Goal: Information Seeking & Learning: Learn about a topic

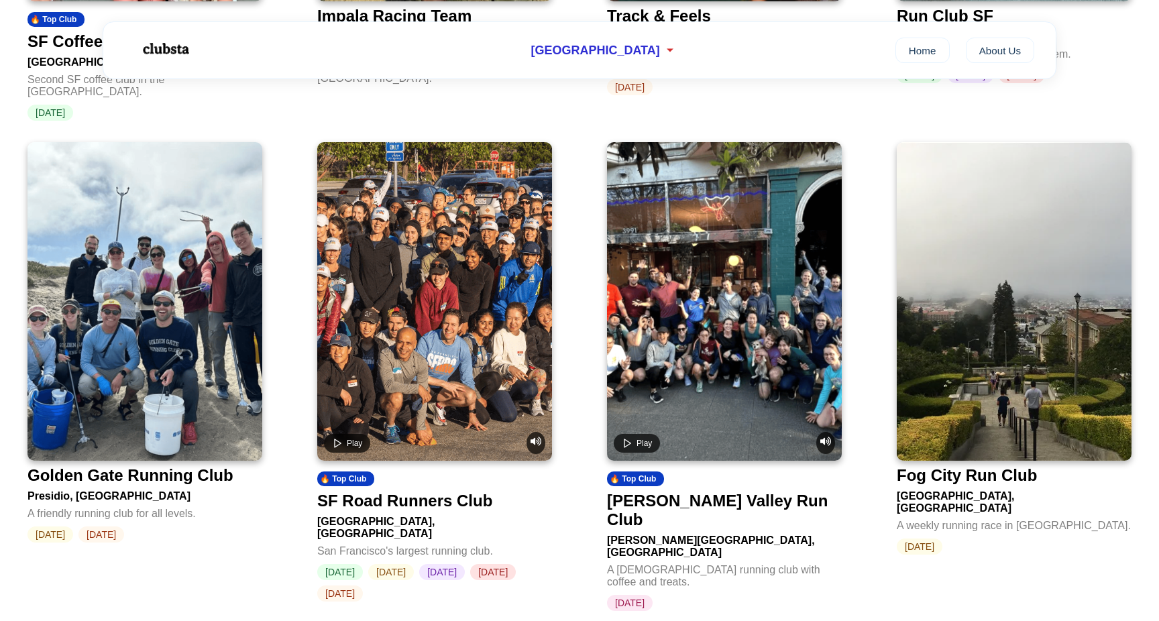
scroll to position [1352, 0]
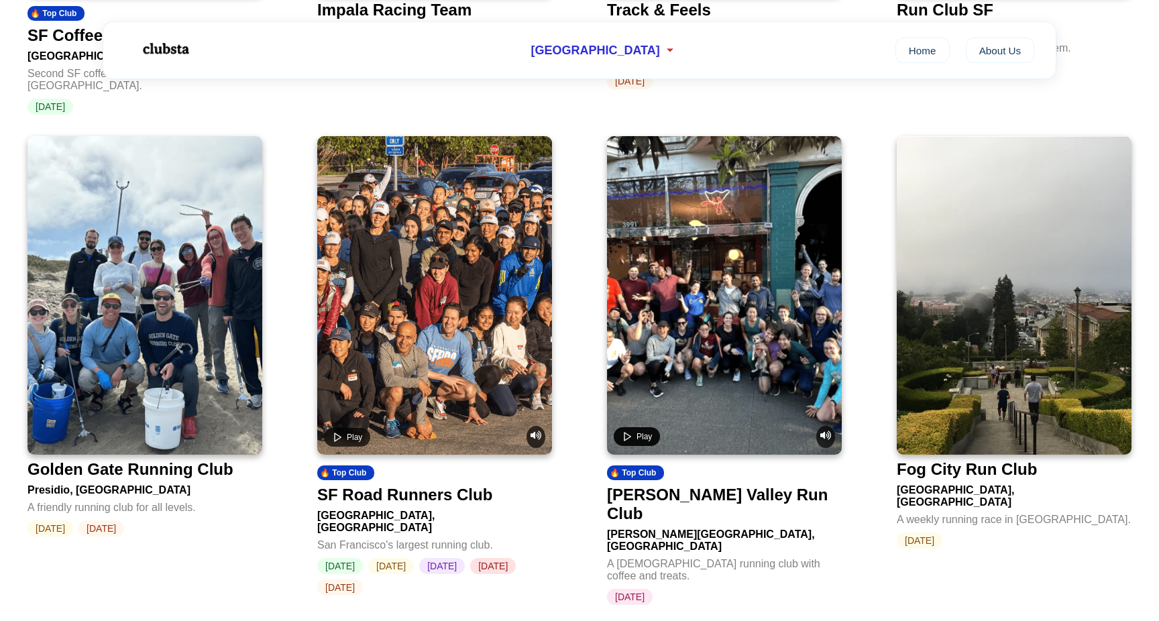
click at [645, 432] on span "Play" at bounding box center [644, 436] width 15 height 9
click at [645, 432] on span "Pause" at bounding box center [648, 436] width 23 height 9
click at [635, 427] on button "Play" at bounding box center [637, 436] width 46 height 19
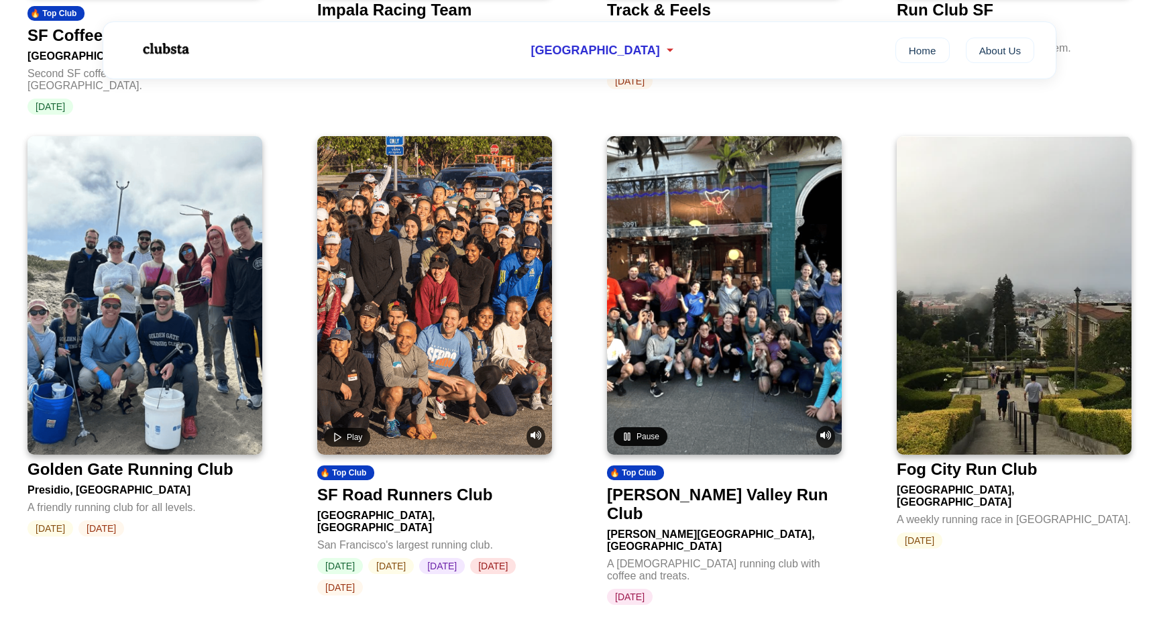
click at [635, 427] on button "Pause" at bounding box center [641, 436] width 54 height 19
click at [632, 431] on icon "Play video" at bounding box center [627, 436] width 11 height 11
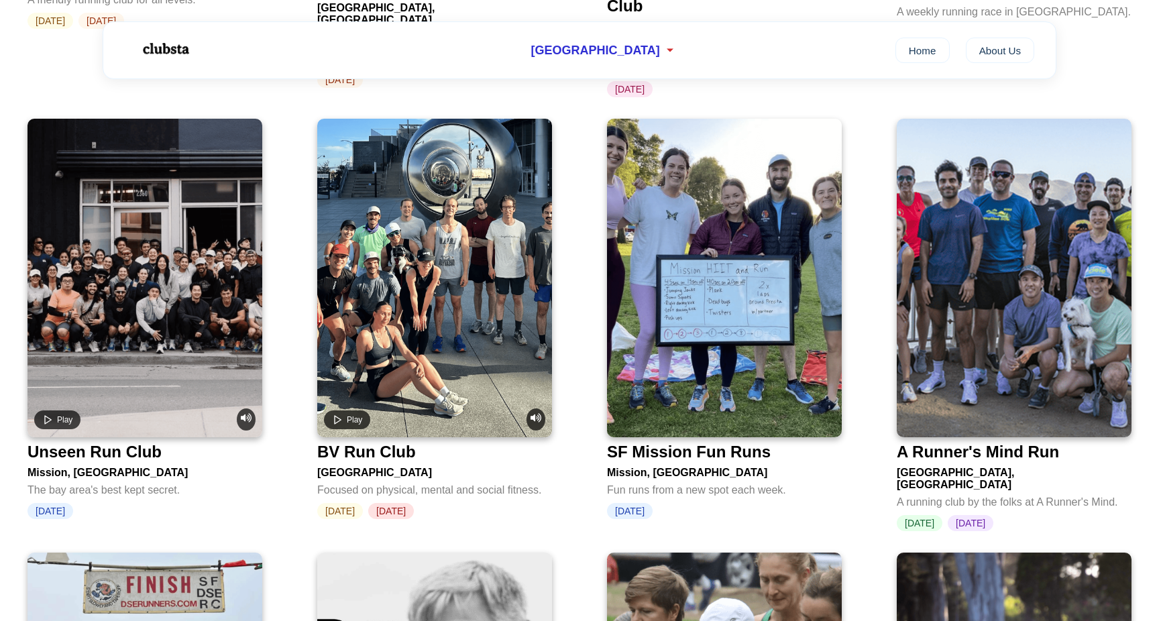
scroll to position [1867, 0]
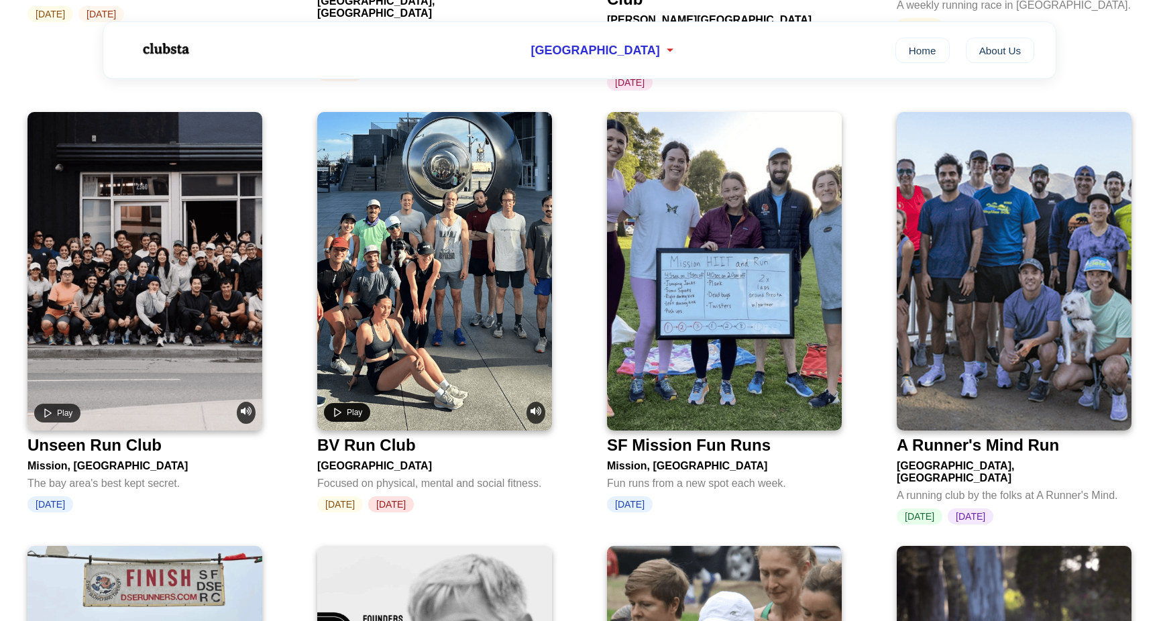
click at [340, 407] on icon "Play video" at bounding box center [337, 412] width 11 height 11
click at [342, 407] on icon "Pause video" at bounding box center [337, 412] width 11 height 11
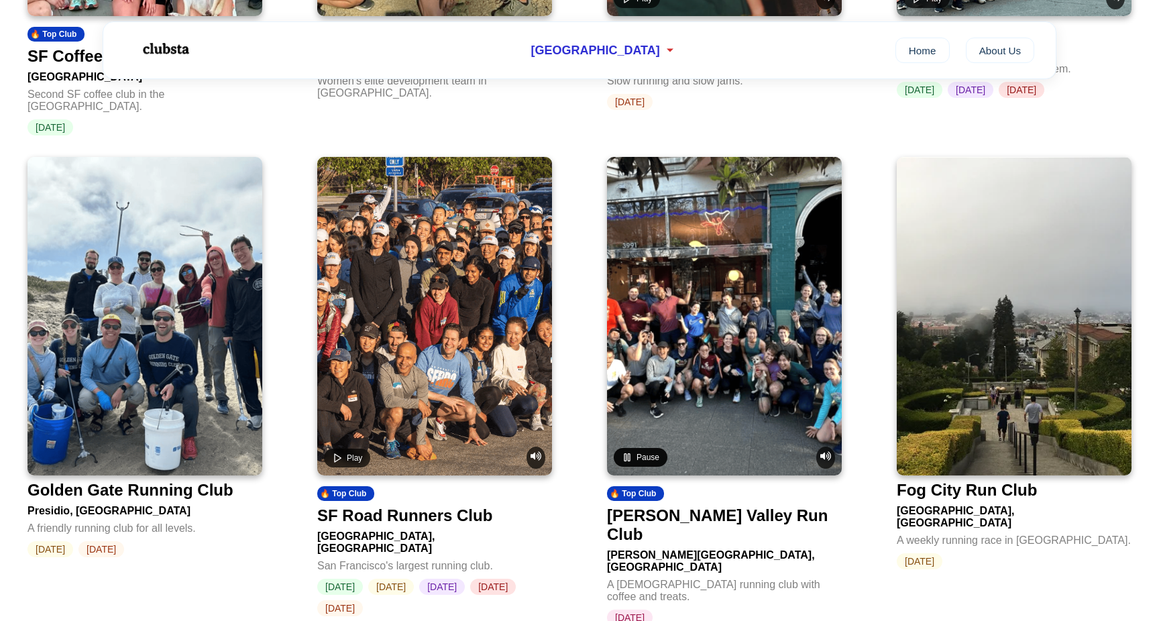
scroll to position [1235, 0]
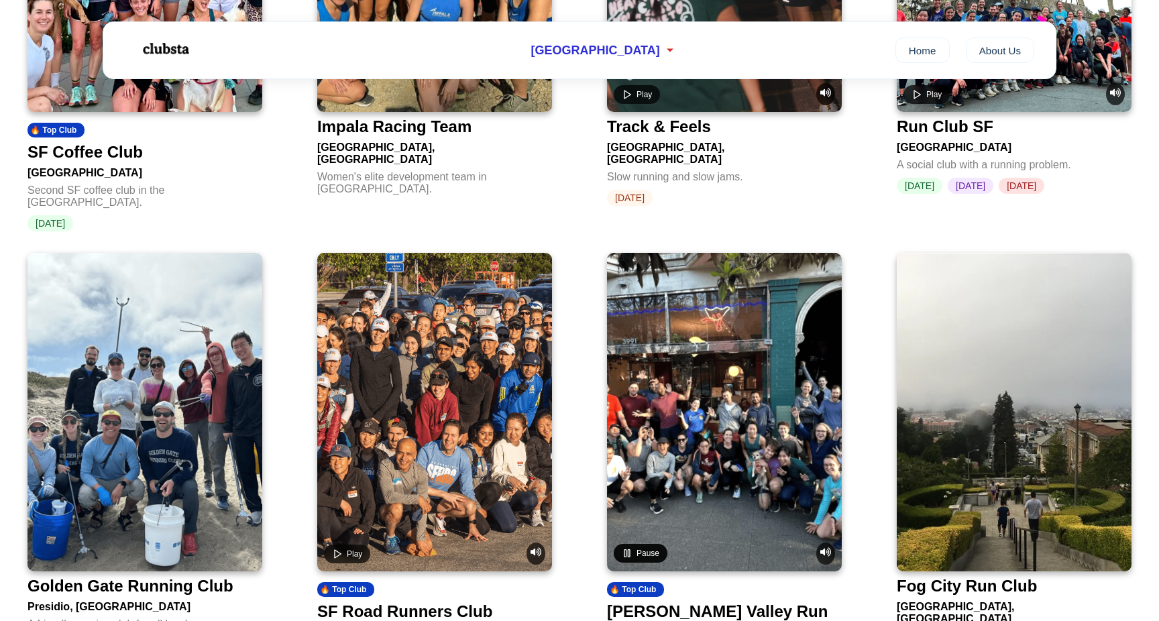
click at [635, 544] on button "Pause" at bounding box center [641, 553] width 54 height 19
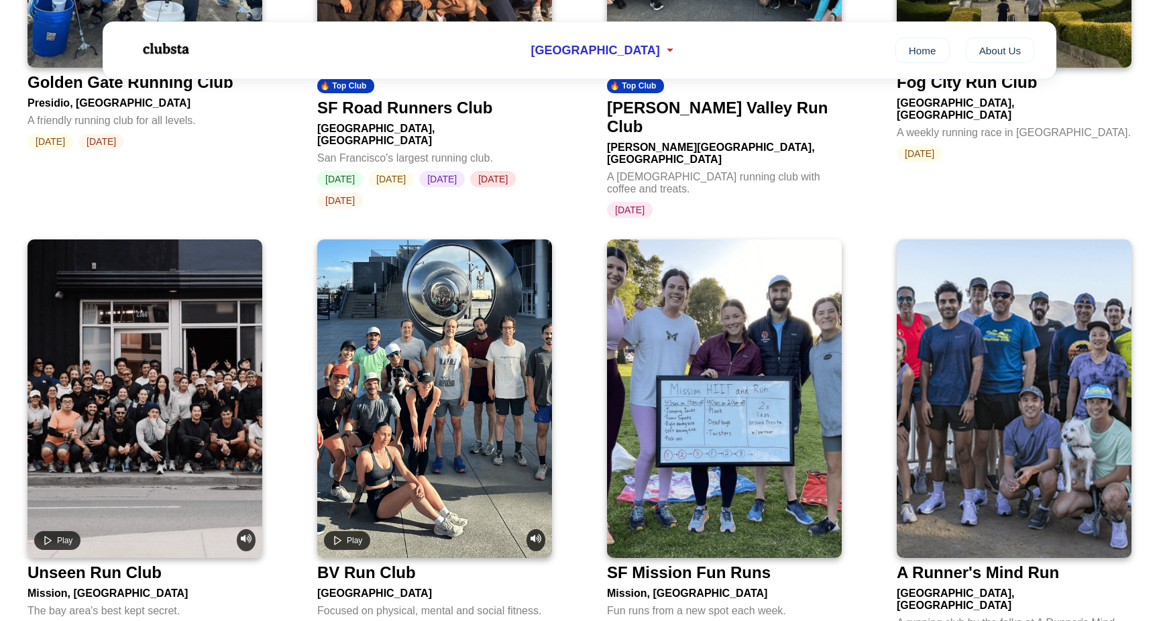
scroll to position [1789, 0]
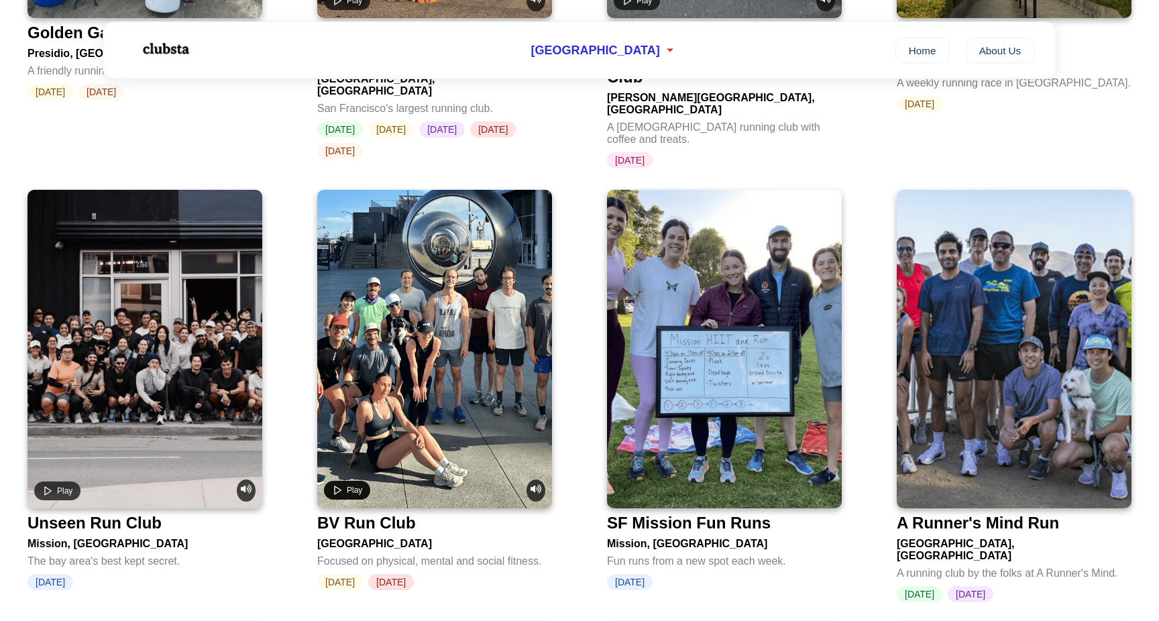
click at [335, 486] on polygon "Play video" at bounding box center [338, 490] width 6 height 8
click at [340, 485] on icon "Pause video" at bounding box center [337, 490] width 11 height 11
click at [45, 486] on polygon "Play video" at bounding box center [48, 490] width 6 height 8
click at [52, 485] on icon "Pause video" at bounding box center [47, 490] width 11 height 11
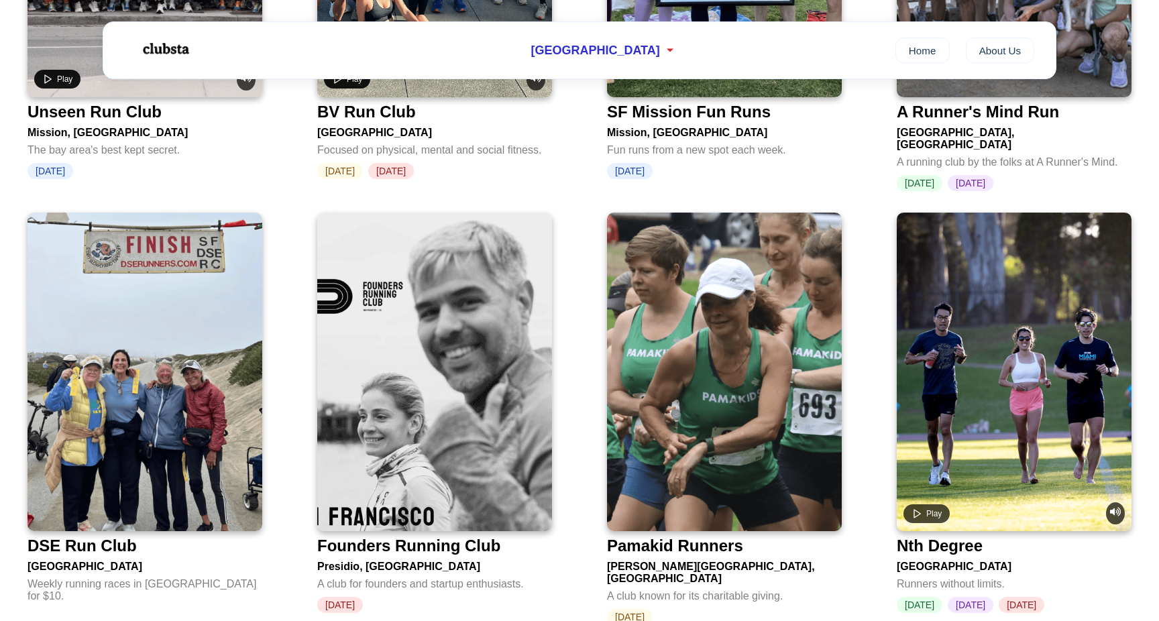
scroll to position [2215, 0]
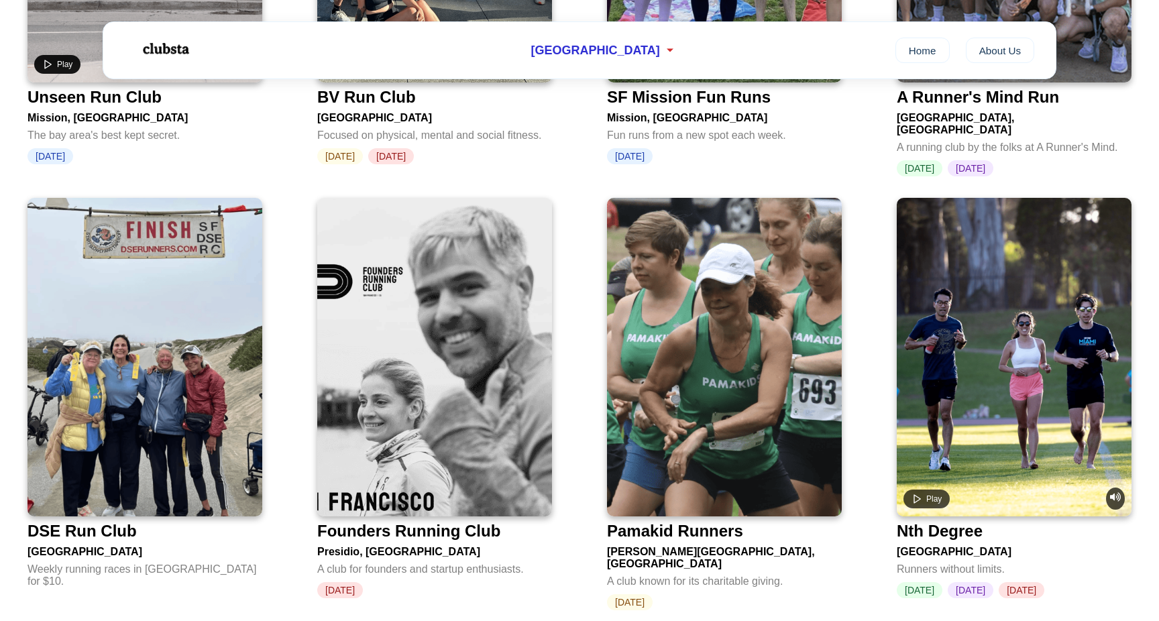
click at [339, 411] on img at bounding box center [434, 357] width 235 height 319
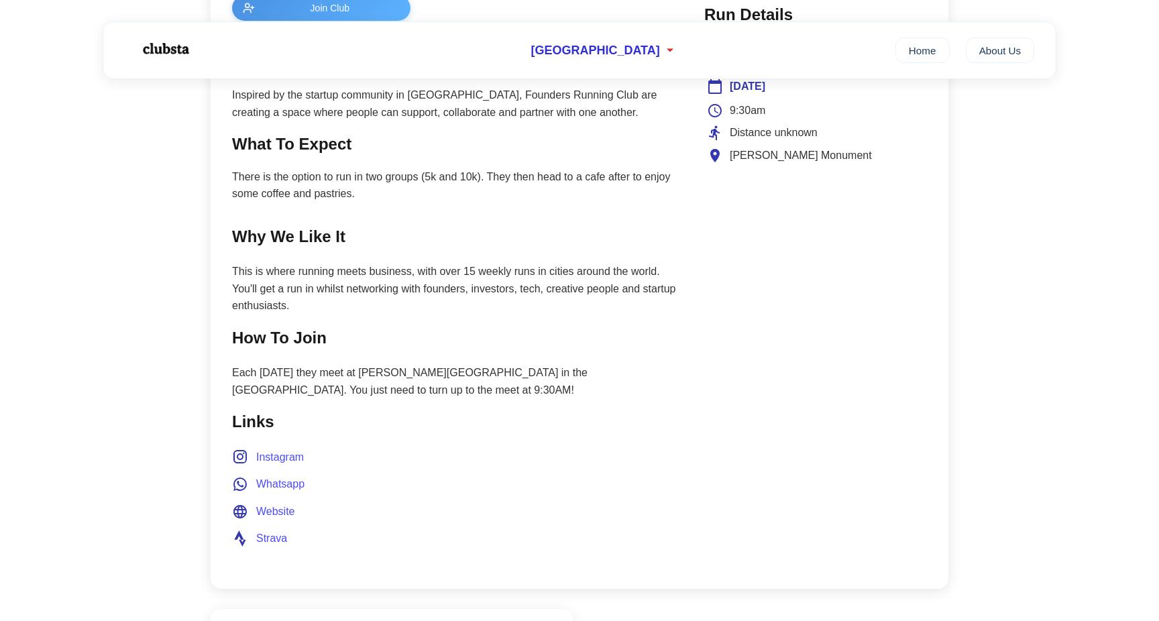
scroll to position [602, 0]
click at [276, 449] on span "Instagram" at bounding box center [280, 457] width 48 height 17
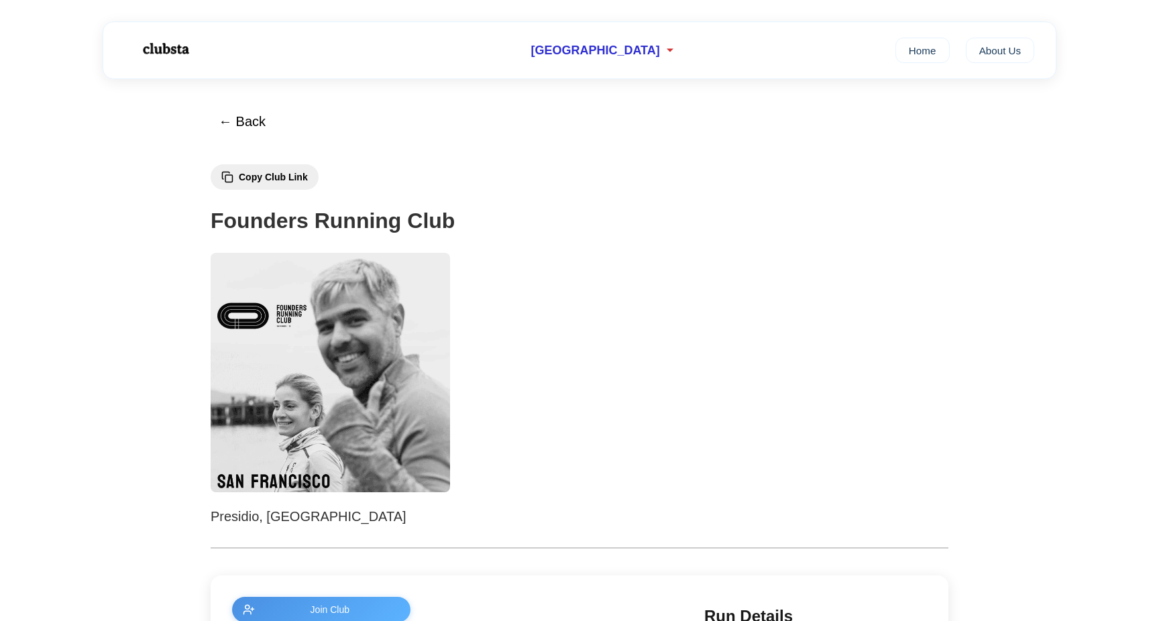
scroll to position [0, 0]
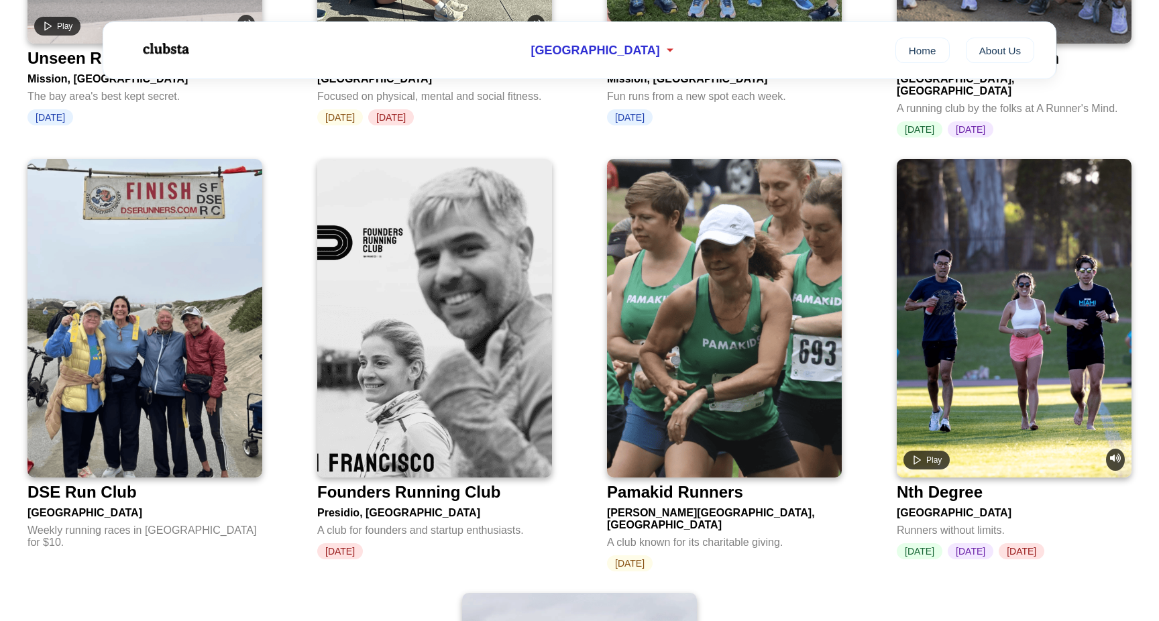
scroll to position [2255, 0]
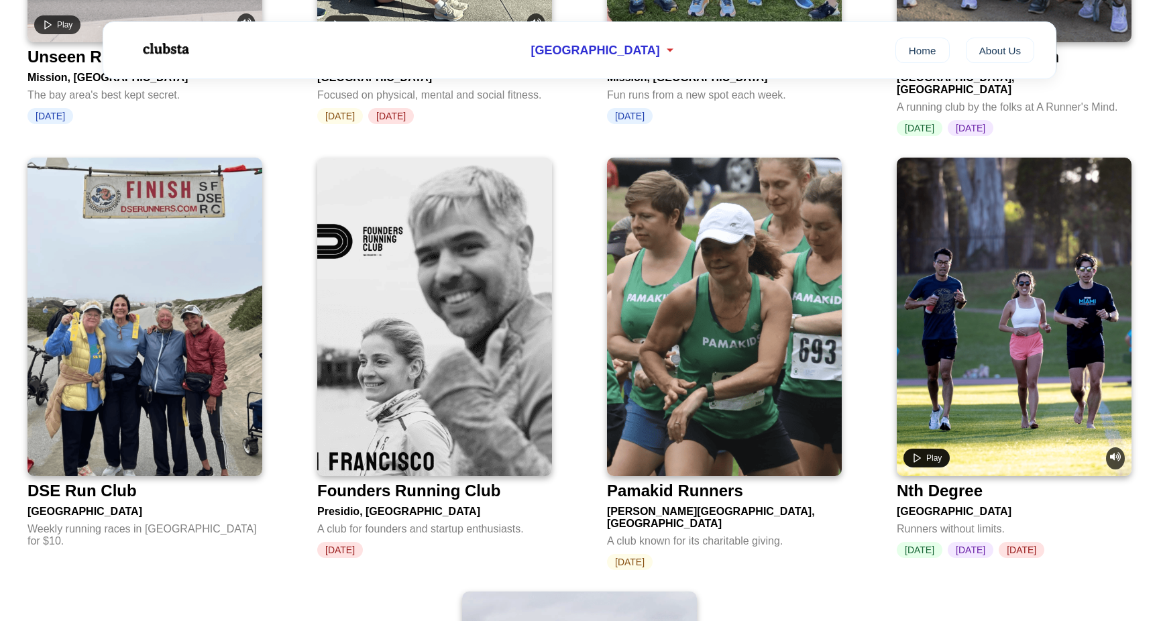
click at [924, 449] on button "Play" at bounding box center [927, 458] width 46 height 19
click at [929, 356] on video at bounding box center [1014, 317] width 235 height 319
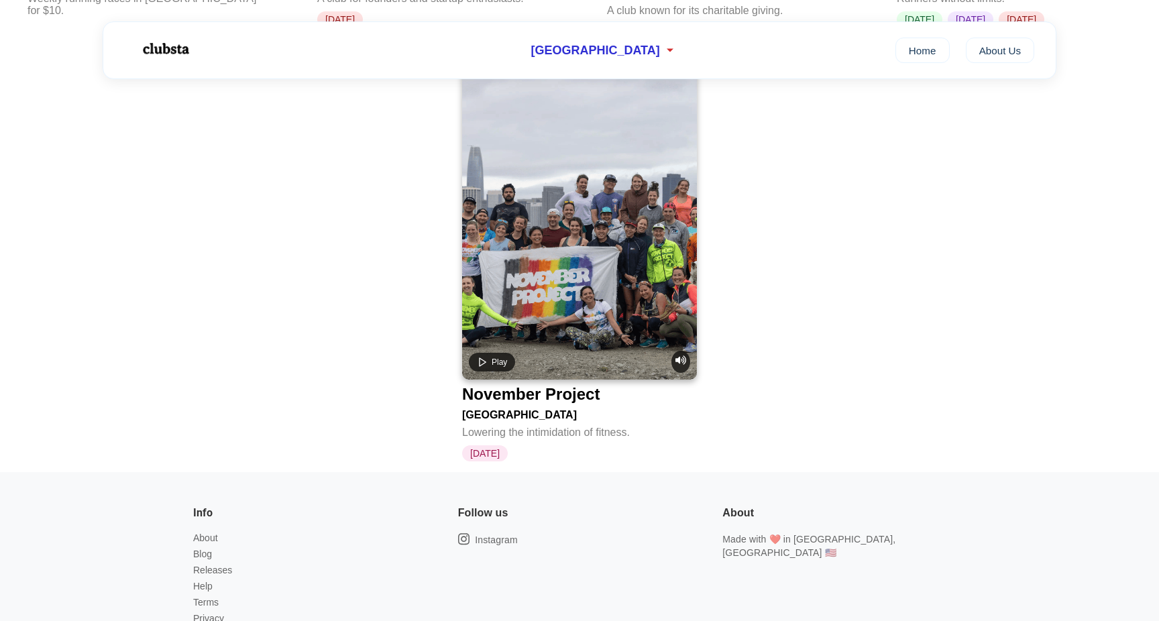
scroll to position [2773, 0]
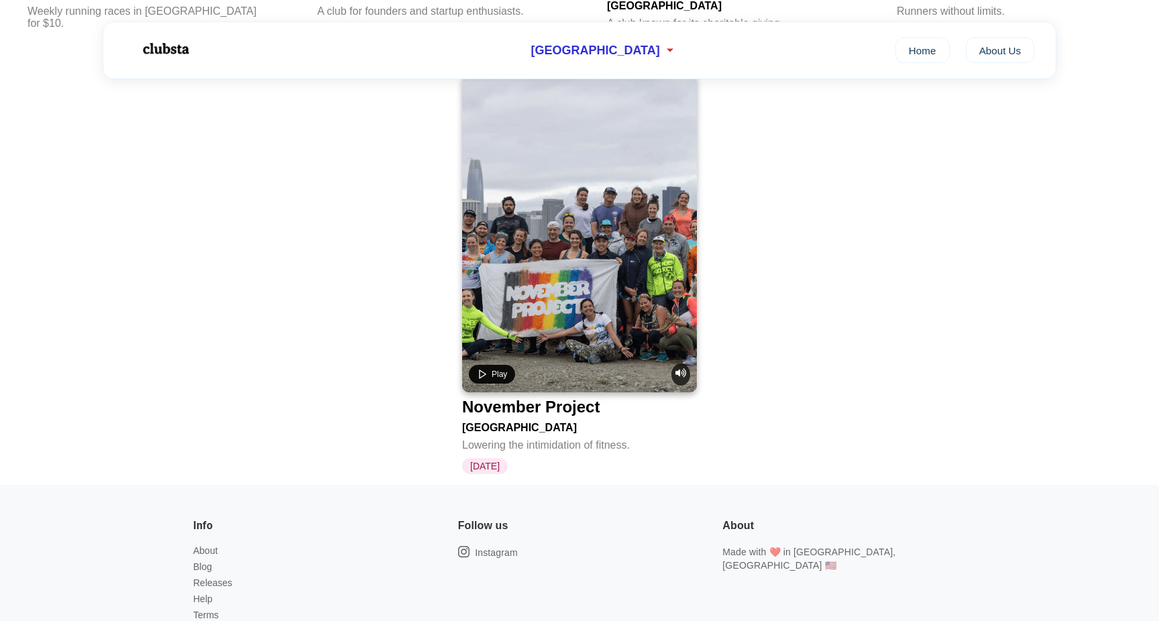
click at [487, 369] on icon "Play video" at bounding box center [482, 374] width 11 height 11
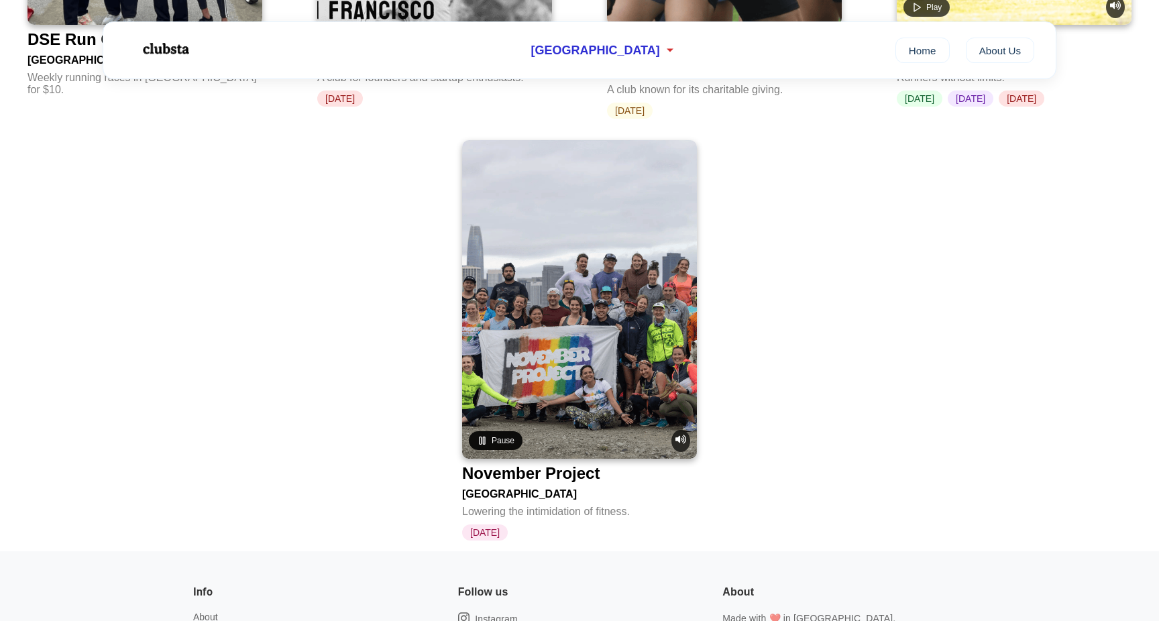
scroll to position [2698, 0]
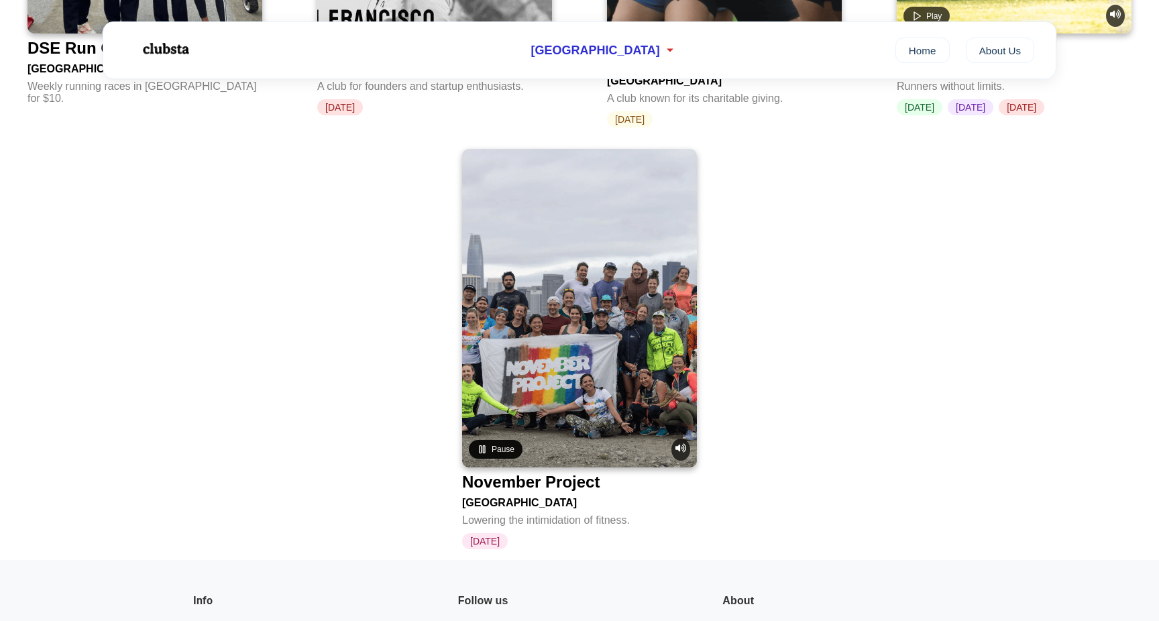
click at [485, 446] on rect "Pause video" at bounding box center [484, 449] width 2 height 7
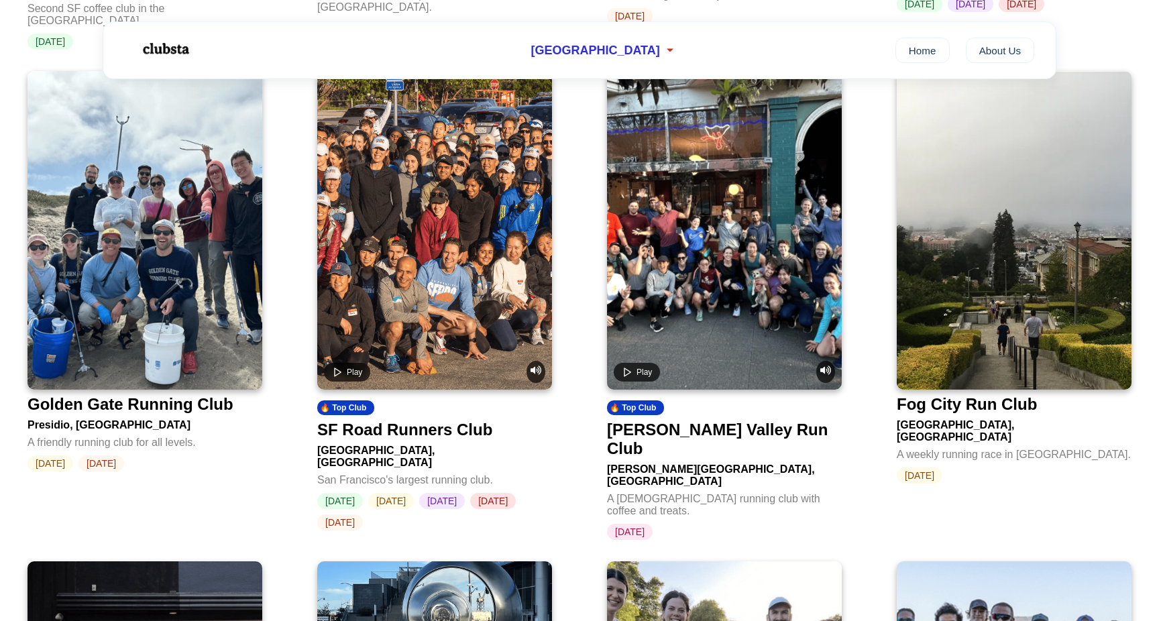
scroll to position [1420, 0]
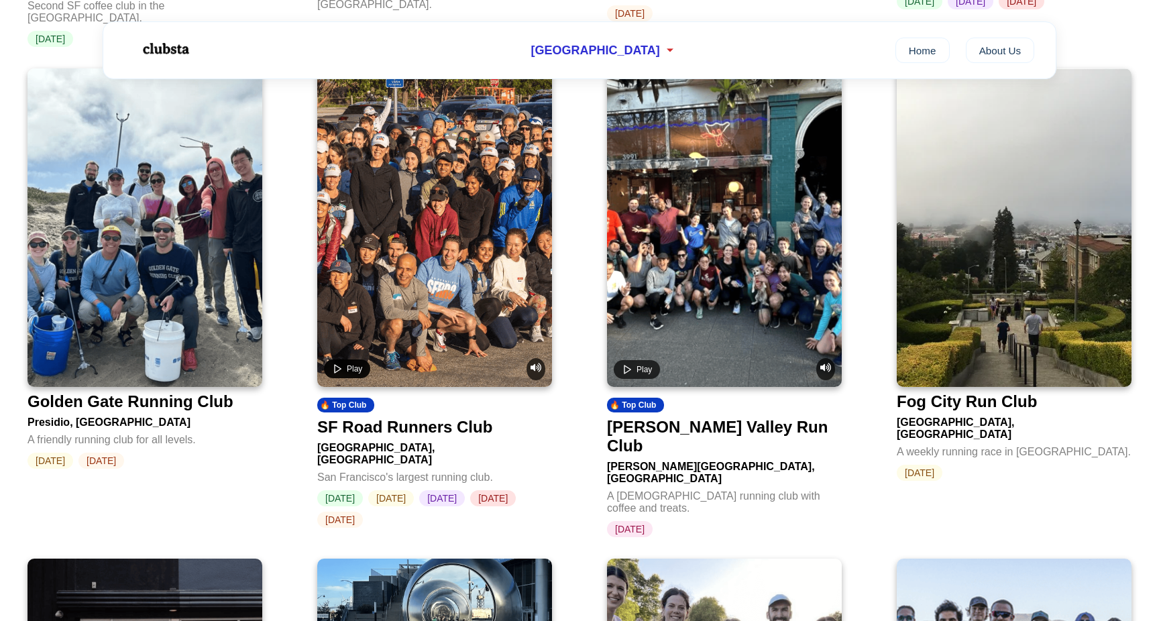
click at [351, 364] on span "Play" at bounding box center [354, 368] width 15 height 9
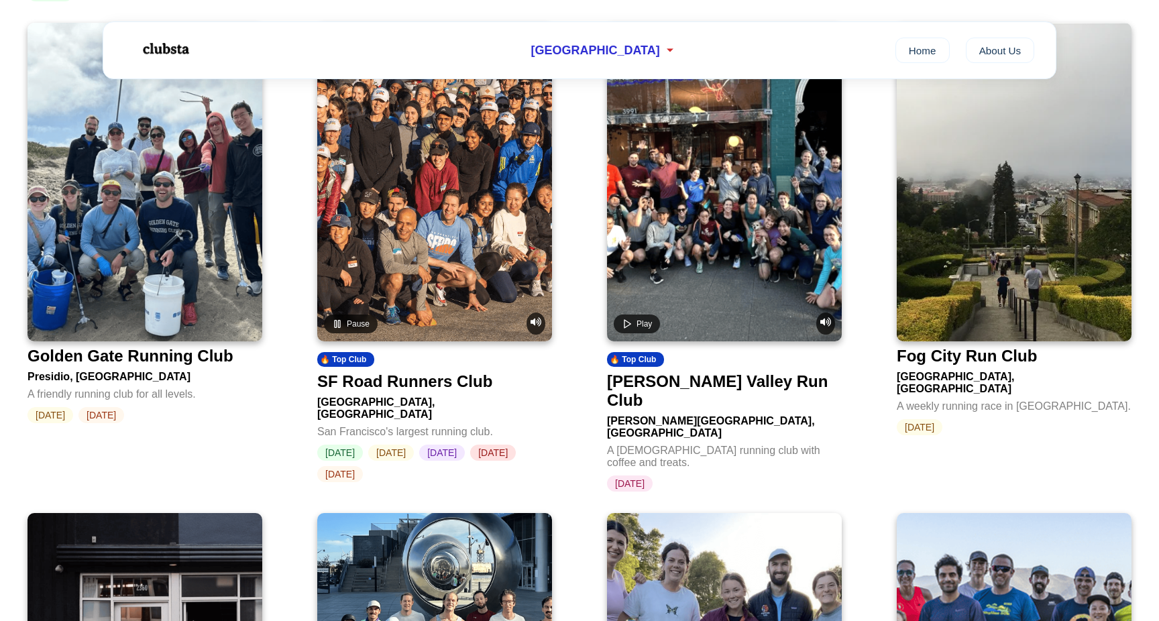
scroll to position [1476, 0]
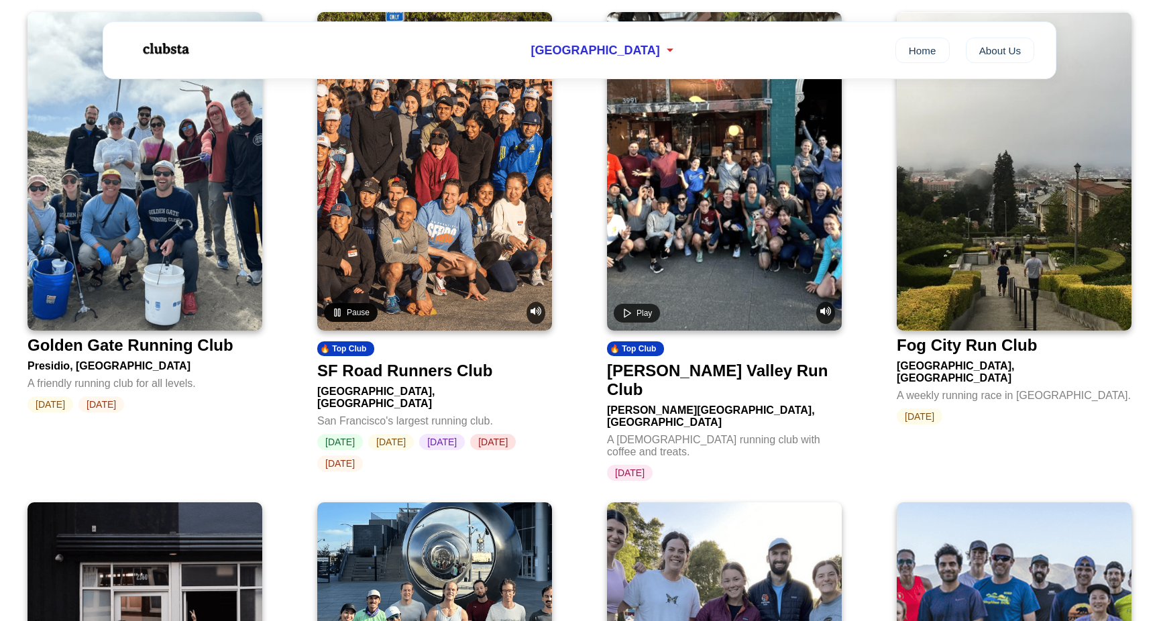
click at [348, 308] on span "Pause" at bounding box center [358, 312] width 23 height 9
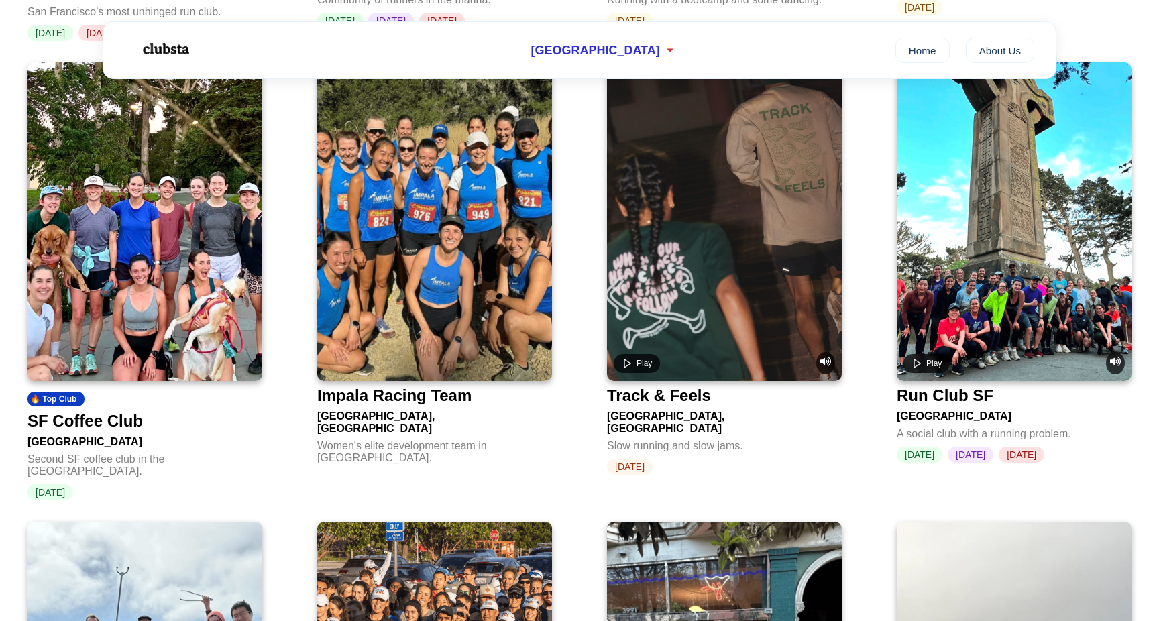
scroll to position [956, 0]
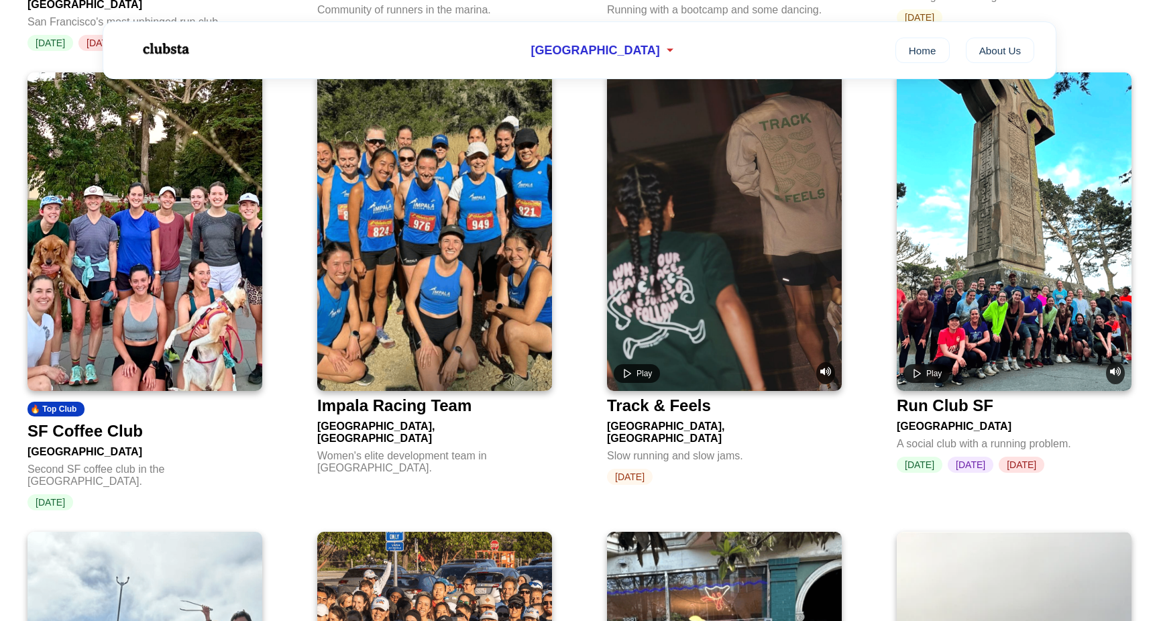
click at [152, 325] on img at bounding box center [145, 231] width 235 height 319
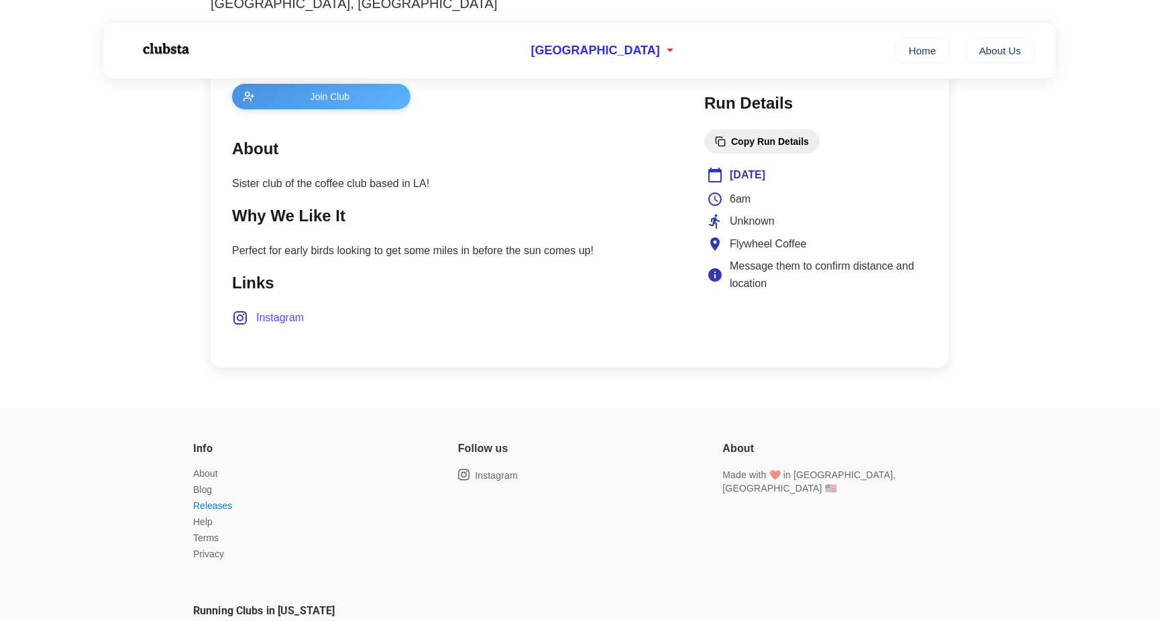
scroll to position [500, 0]
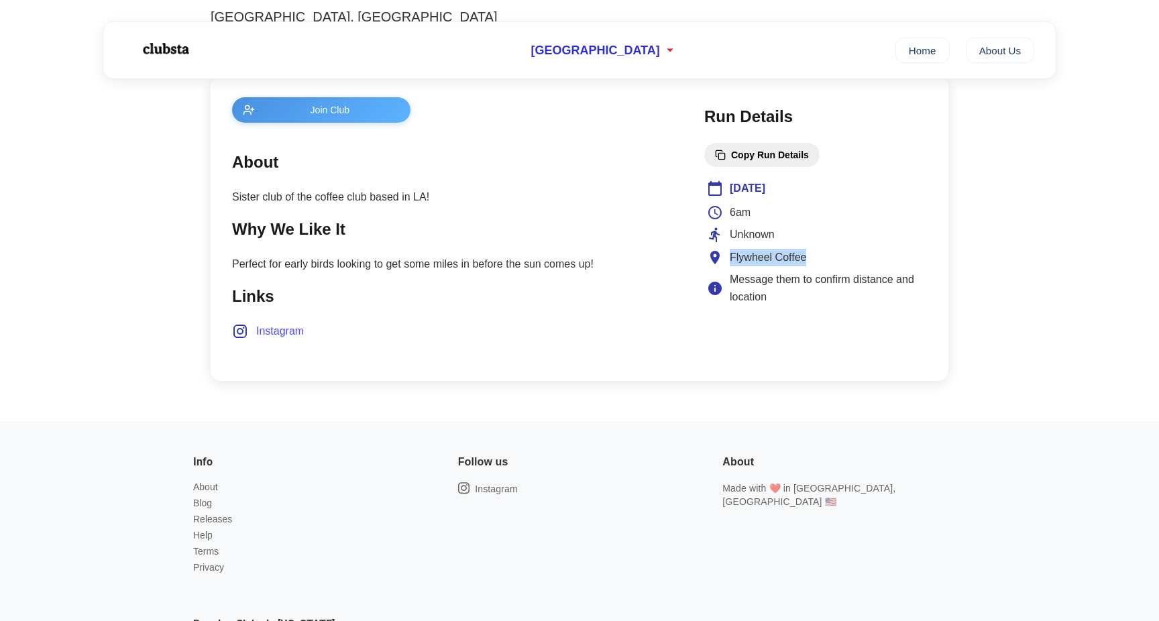
drag, startPoint x: 729, startPoint y: 255, endPoint x: 831, endPoint y: 248, distance: 101.5
click at [831, 249] on div "Flywheel Coffee" at bounding box center [815, 257] width 217 height 17
click at [275, 327] on span "Instagram" at bounding box center [280, 331] width 48 height 17
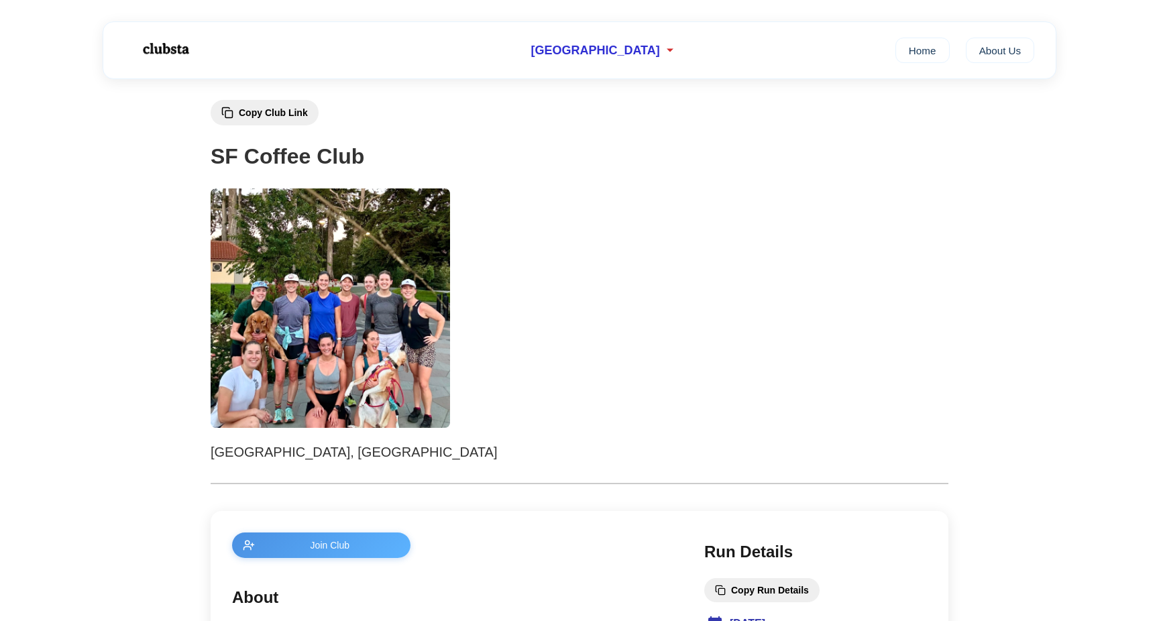
scroll to position [32, 0]
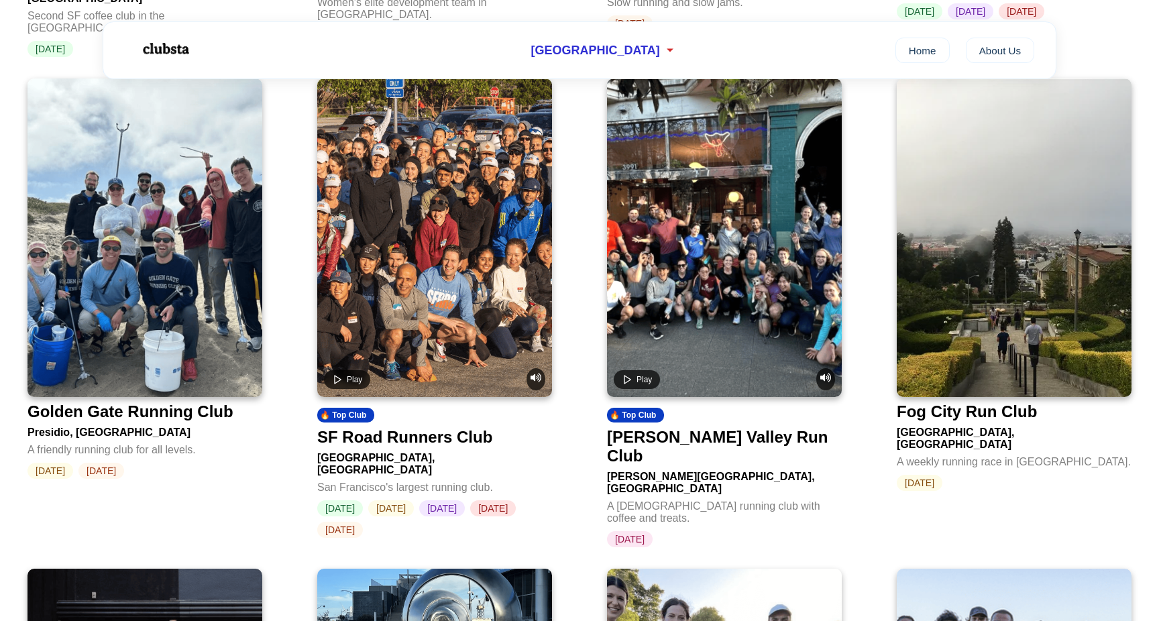
scroll to position [1426, 0]
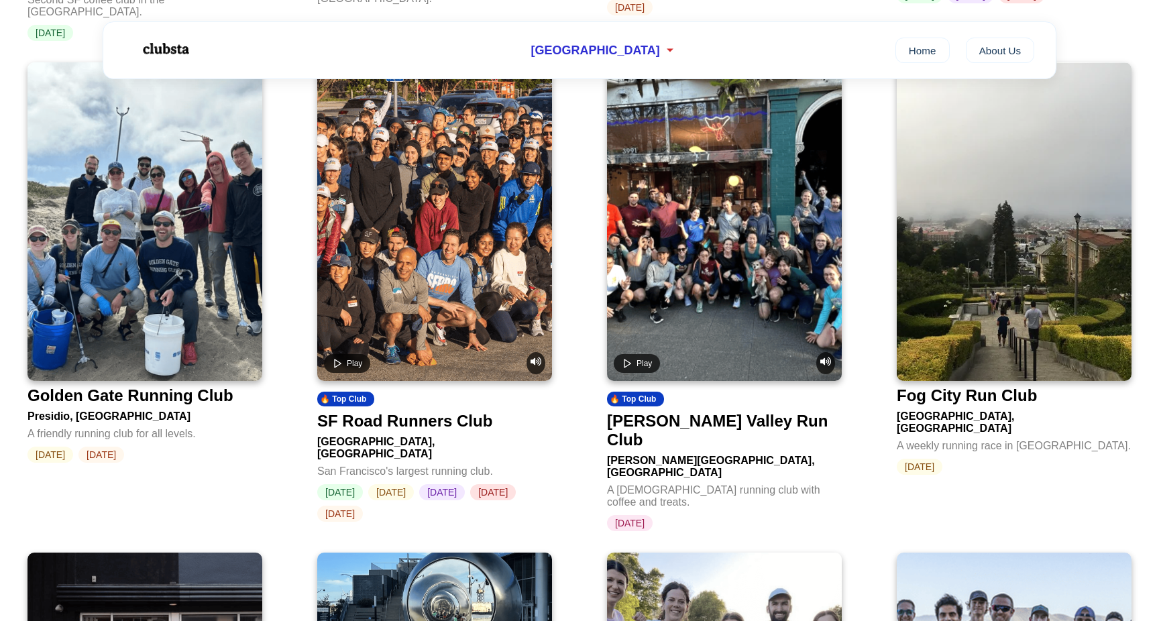
click at [422, 321] on video at bounding box center [434, 221] width 235 height 319
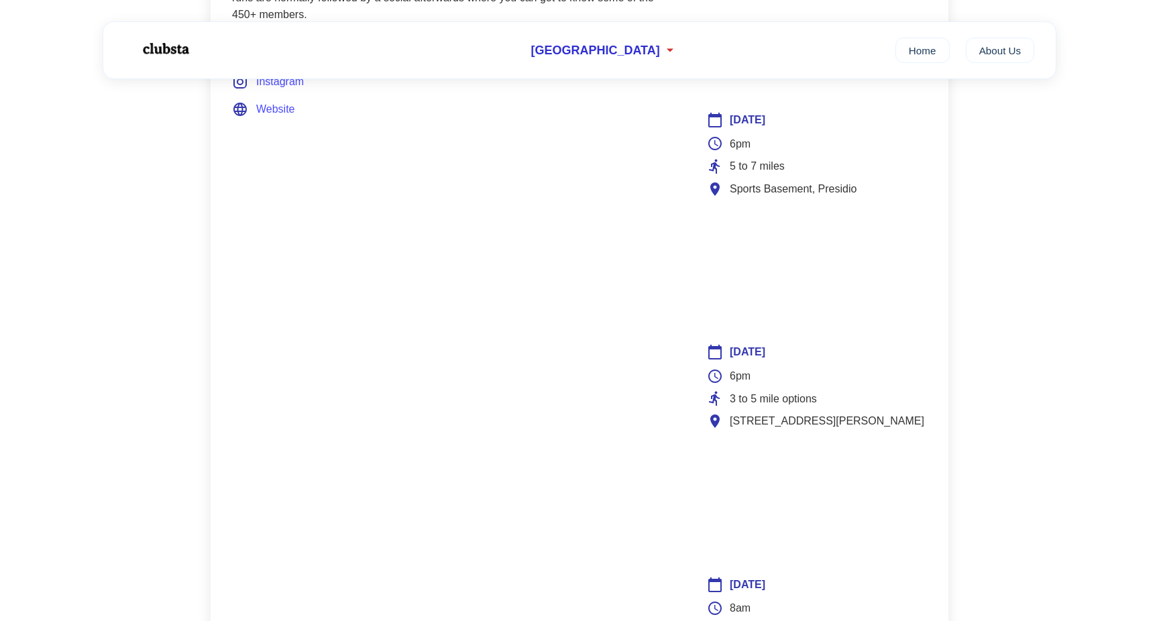
scroll to position [814, 0]
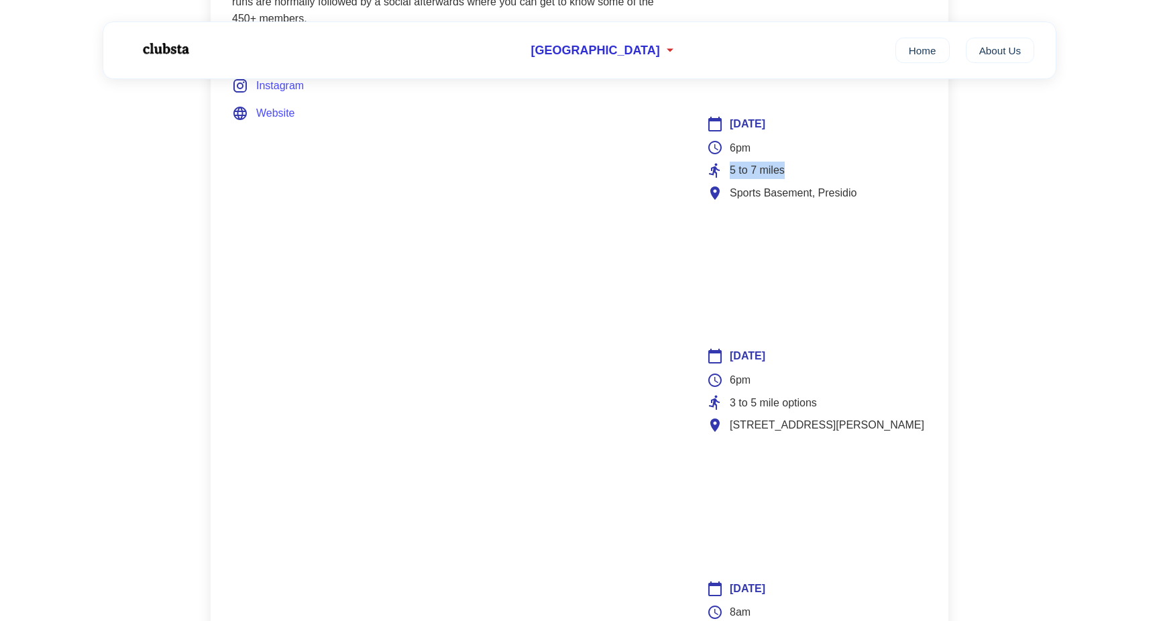
drag, startPoint x: 711, startPoint y: 155, endPoint x: 796, endPoint y: 152, distance: 85.3
click at [796, 162] on div "5 to 7 miles" at bounding box center [815, 170] width 217 height 17
drag, startPoint x: 724, startPoint y: 386, endPoint x: 870, endPoint y: 380, distance: 145.8
click at [870, 395] on div "3 to 5 mile options" at bounding box center [815, 403] width 217 height 17
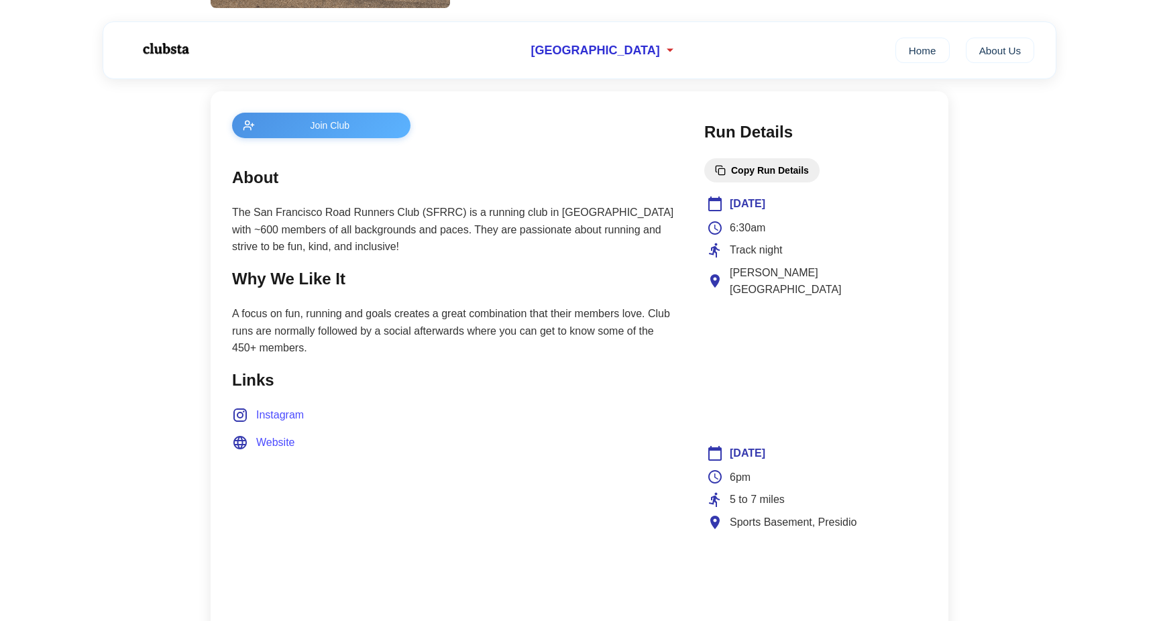
scroll to position [484, 0]
click at [273, 436] on span "Website" at bounding box center [275, 442] width 39 height 17
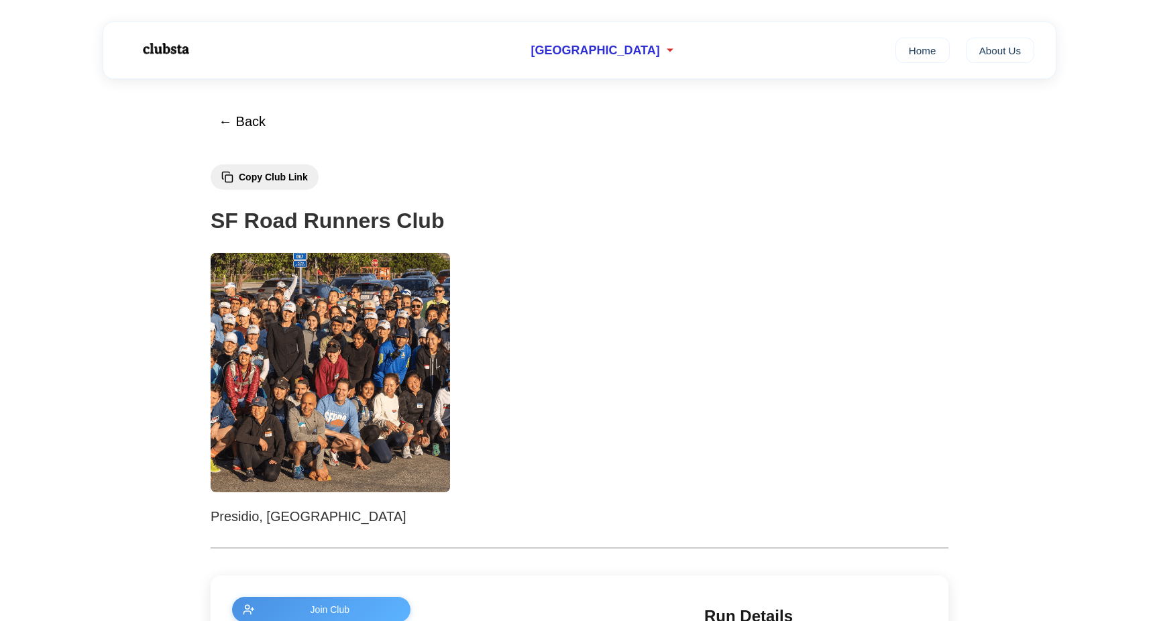
scroll to position [0, 0]
